Goal: Information Seeking & Learning: Learn about a topic

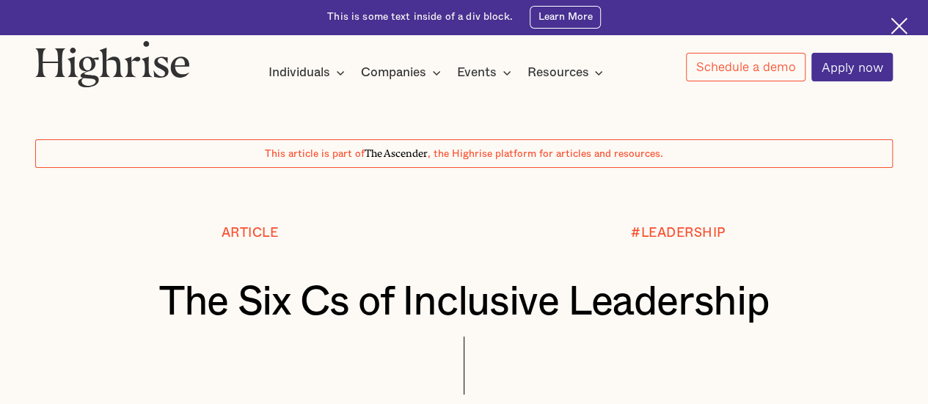
scroll to position [354, 0]
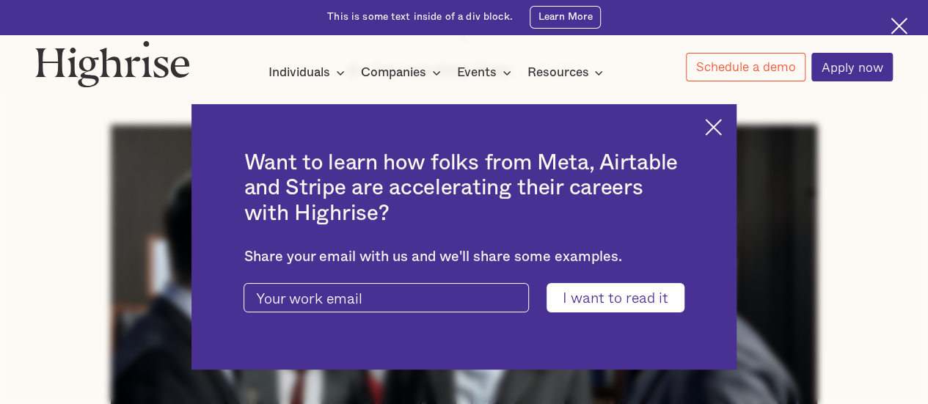
click at [721, 124] on img at bounding box center [713, 127] width 17 height 17
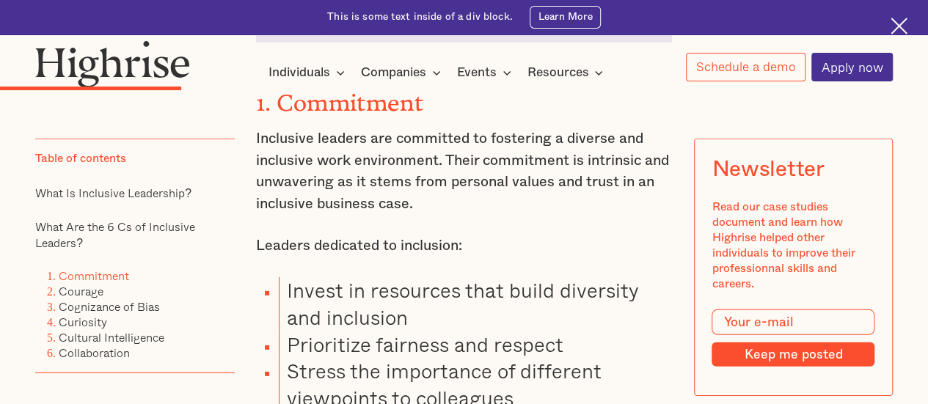
scroll to position [2072, 0]
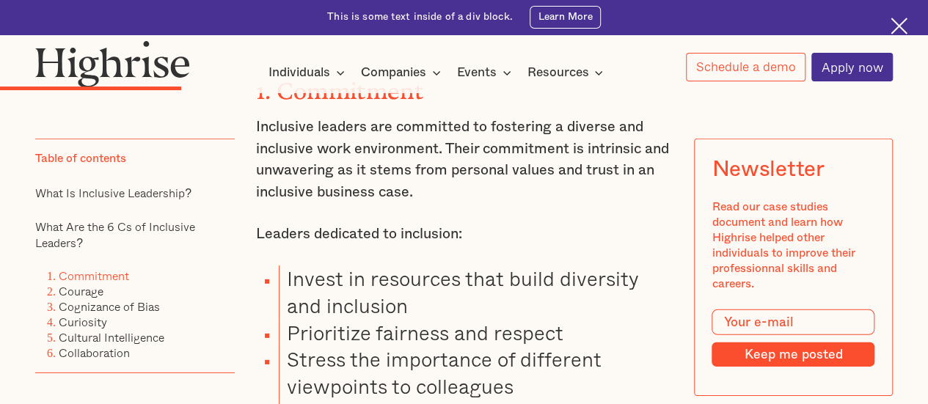
click at [893, 24] on img at bounding box center [899, 26] width 17 height 17
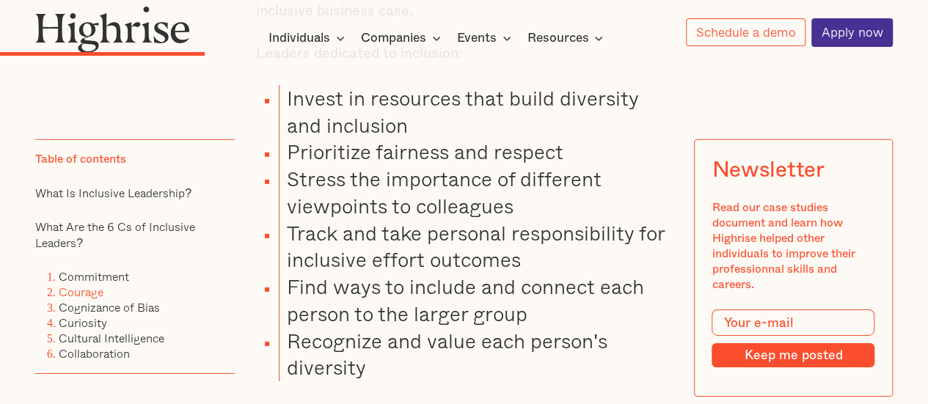
scroll to position [2207, 0]
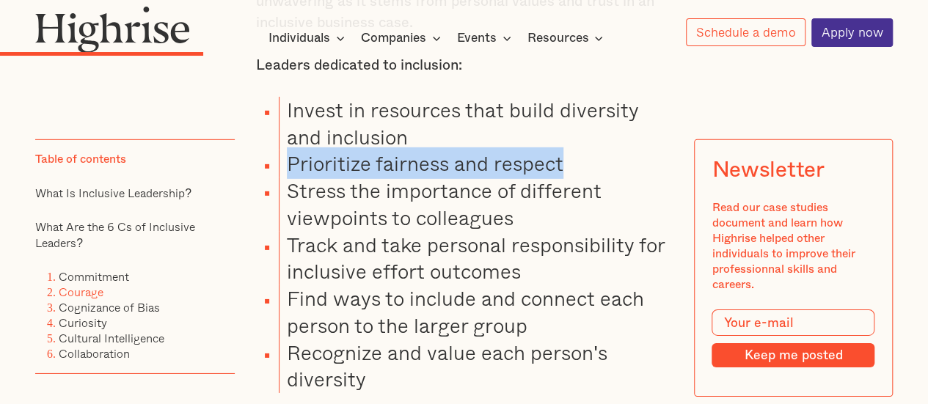
drag, startPoint x: 288, startPoint y: 170, endPoint x: 566, endPoint y: 172, distance: 278.0
click at [566, 172] on li "Prioritize fairness and respect" at bounding box center [475, 163] width 393 height 27
copy li "Prioritize fairness and respect"
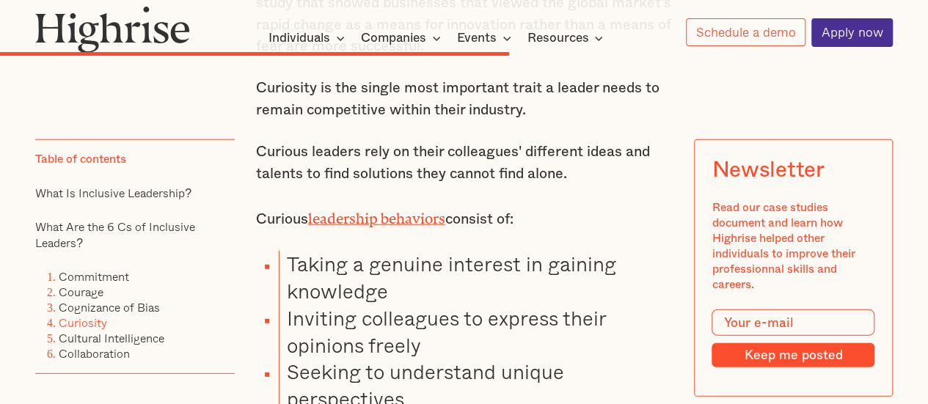
scroll to position [4685, 0]
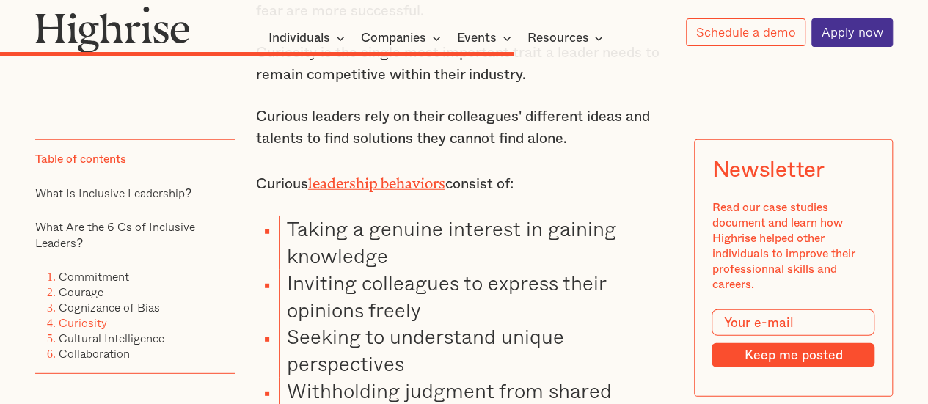
drag, startPoint x: 280, startPoint y: 181, endPoint x: 402, endPoint y: 206, distance: 124.3
click at [402, 216] on li "Taking a genuine interest in gaining knowledge" at bounding box center [475, 243] width 393 height 54
copy li "Taking a genuine interest in gaining knowledge"
click at [484, 270] on li "Inviting colleagues to express their opinions freely" at bounding box center [475, 297] width 393 height 54
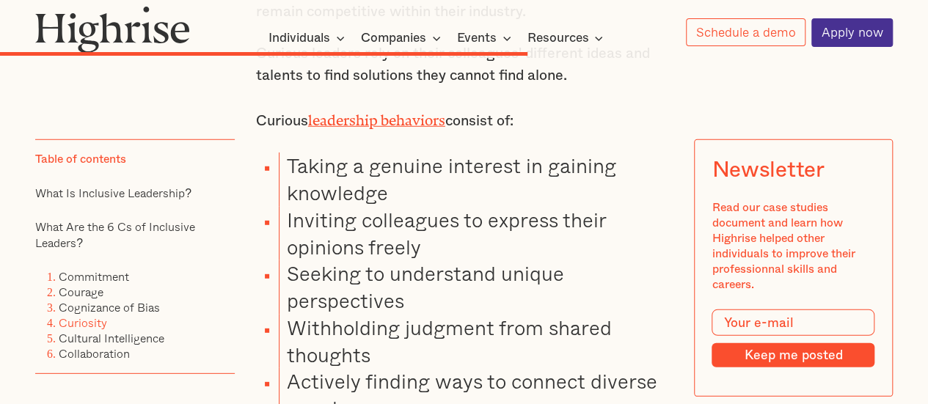
scroll to position [4805, 0]
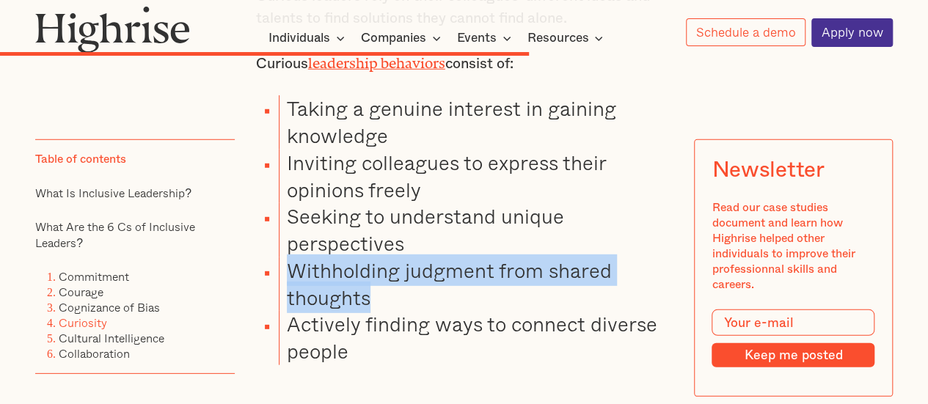
drag, startPoint x: 286, startPoint y: 225, endPoint x: 376, endPoint y: 265, distance: 97.9
click at [376, 265] on li "Withholding judgment from shared thoughts" at bounding box center [475, 284] width 393 height 54
copy li "Withholding judgment from shared thoughts"
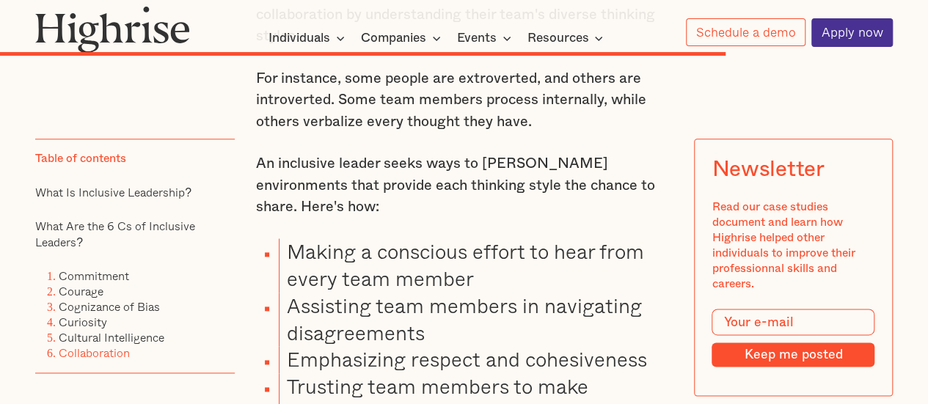
scroll to position [6372, 0]
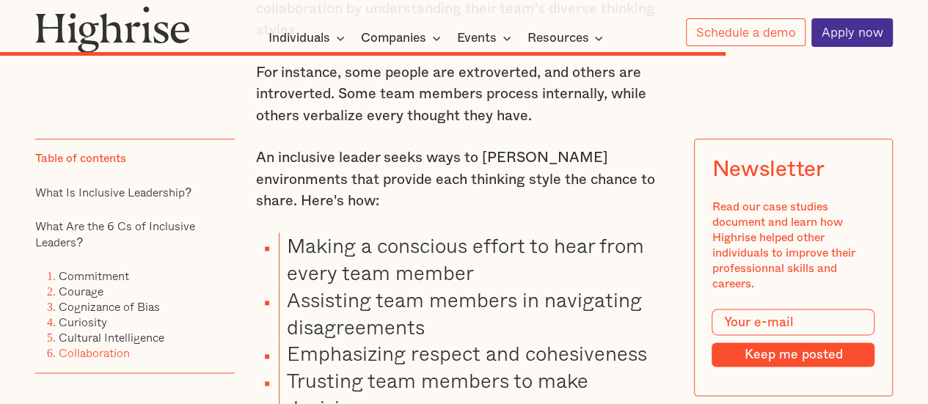
drag, startPoint x: 288, startPoint y: 179, endPoint x: 478, endPoint y: 211, distance: 193.3
click at [478, 233] on li "Making a conscious effort to hear from every team member" at bounding box center [475, 260] width 393 height 54
copy li "Making a conscious effort to hear from every team member"
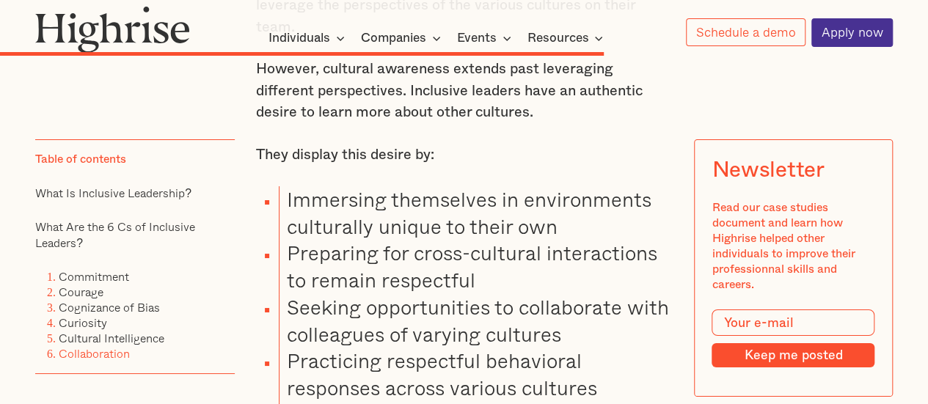
scroll to position [5381, 0]
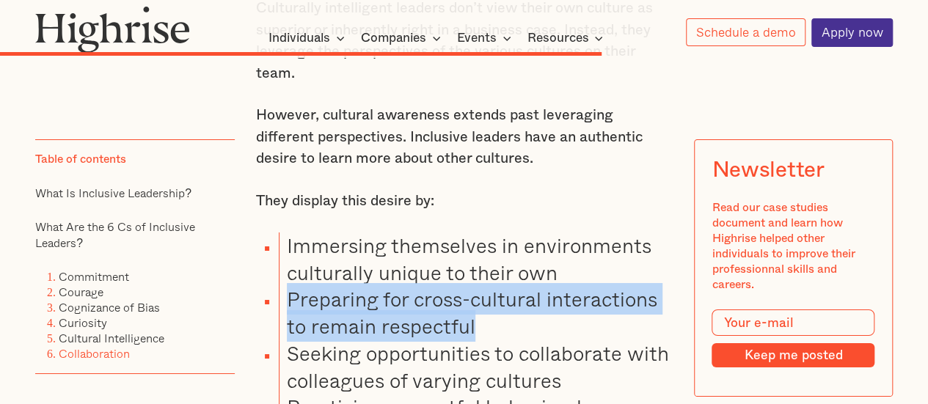
drag, startPoint x: 285, startPoint y: 253, endPoint x: 521, endPoint y: 283, distance: 238.1
click at [521, 286] on li "Preparing for cross-cultural interactions to remain respectful" at bounding box center [475, 313] width 393 height 54
copy li "Preparing for cross-cultural interactions to remain respectful"
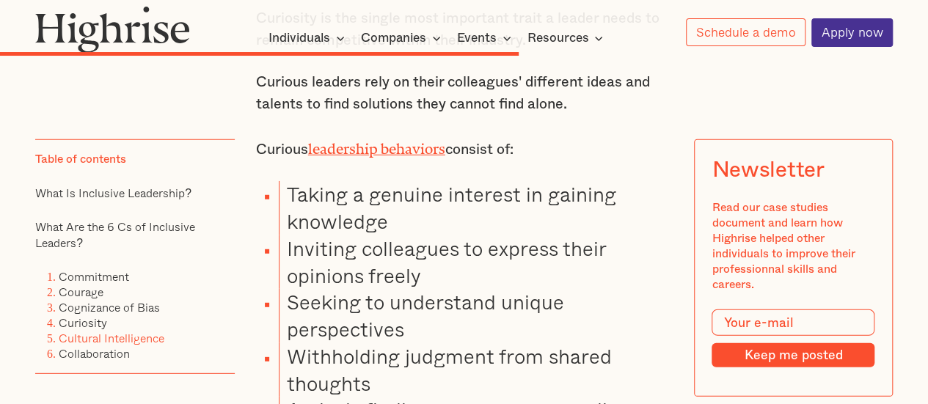
scroll to position [4707, 0]
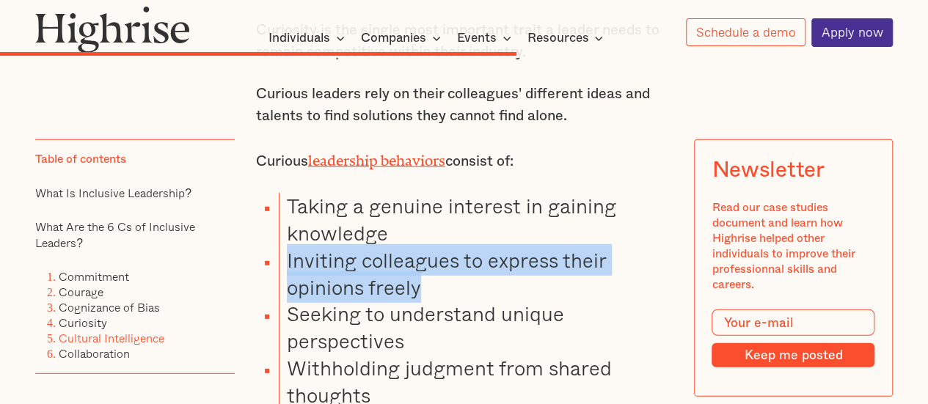
drag, startPoint x: 417, startPoint y: 244, endPoint x: 284, endPoint y: 209, distance: 137.2
click at [284, 247] on li "Inviting colleagues to express their opinions freely" at bounding box center [475, 274] width 393 height 54
copy li "Inviting colleagues to express their opinions freely"
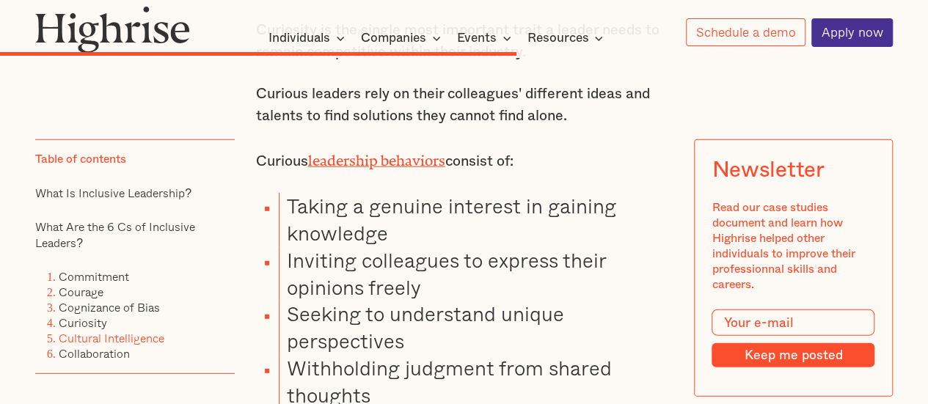
click at [544, 301] on li "Seeking to understand unique perspectives" at bounding box center [475, 328] width 393 height 54
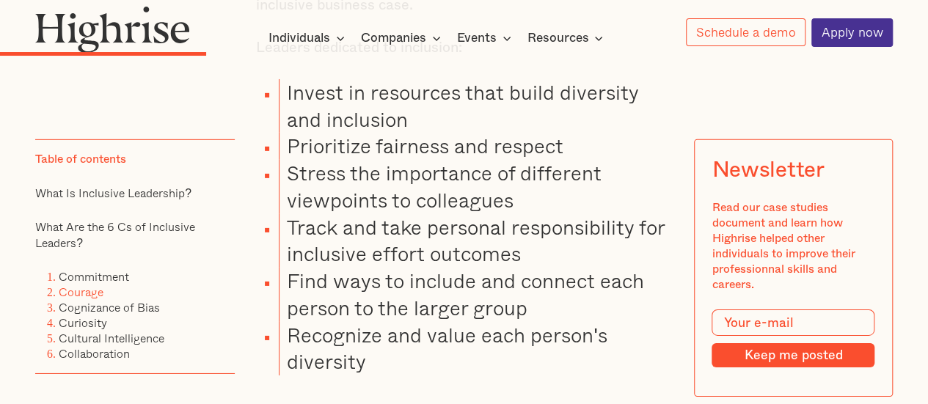
scroll to position [2236, 0]
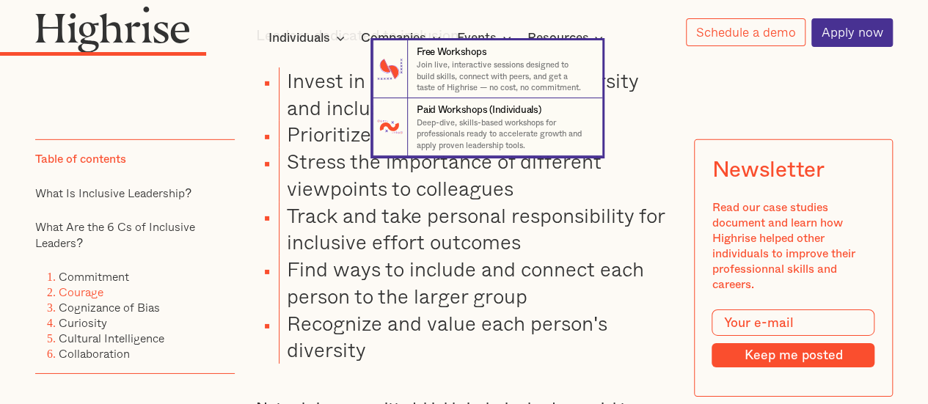
drag, startPoint x: 288, startPoint y: 79, endPoint x: 321, endPoint y: 96, distance: 37.1
click at [321, 96] on nav "7 Free Workshops Join live, interactive sessions designed to build skills, conn…" at bounding box center [464, 98] width 926 height 116
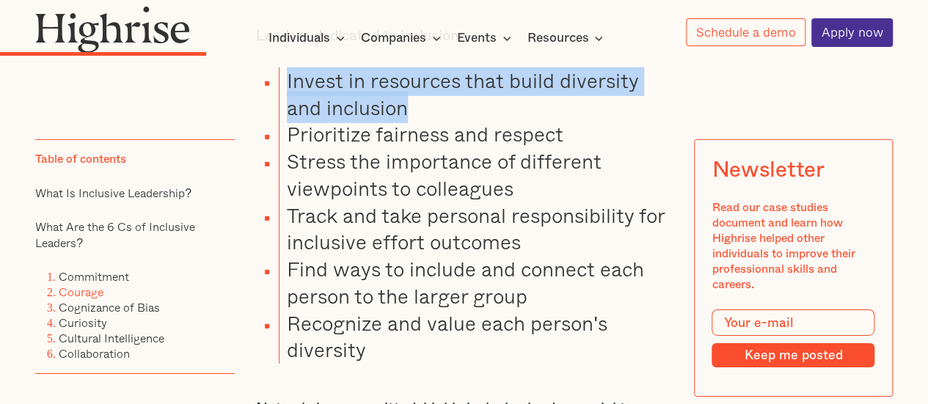
drag, startPoint x: 440, startPoint y: 112, endPoint x: 285, endPoint y: 81, distance: 158.7
click at [285, 81] on li "Invest in resources that build diversity and inclusion" at bounding box center [475, 94] width 393 height 54
copy li "Invest in resources that build diversity and inclusion"
